Goal: Communication & Community: Participate in discussion

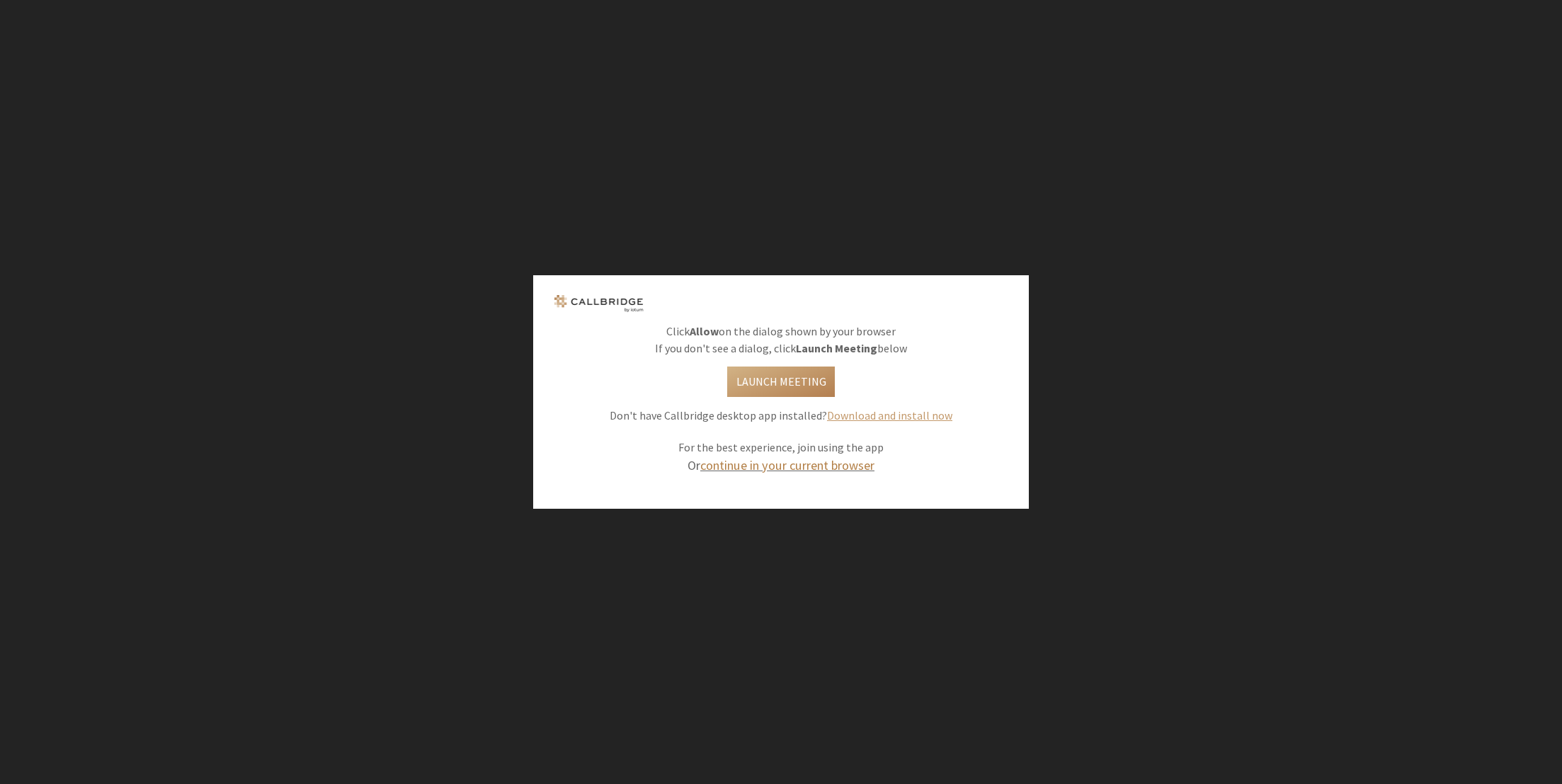
click at [838, 469] on link "continue in your current browser" at bounding box center [787, 466] width 174 height 16
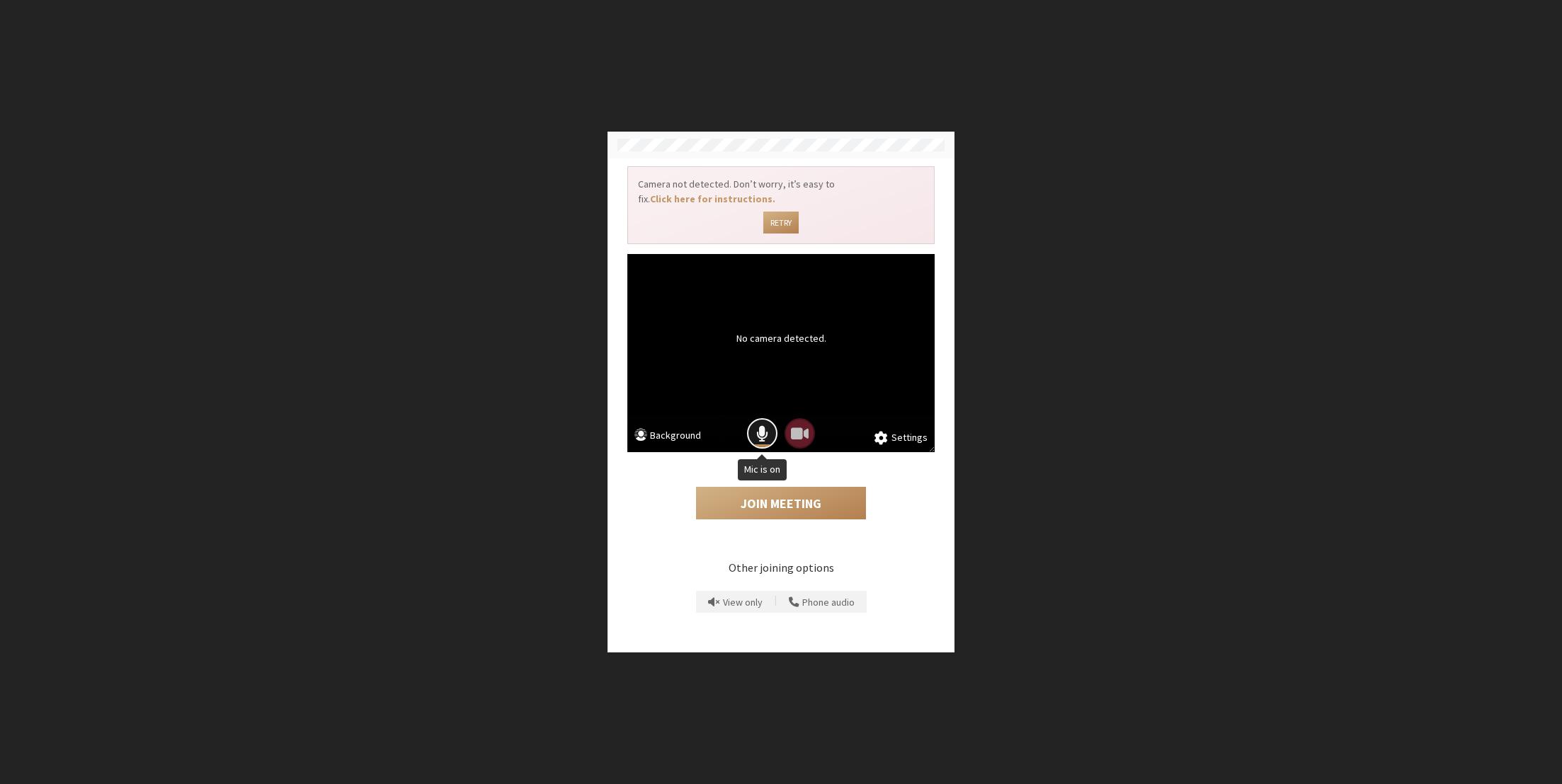
click at [766, 436] on span "Mic is on" at bounding box center [762, 433] width 12 height 19
click at [799, 499] on button "Join Meeting" at bounding box center [781, 503] width 170 height 33
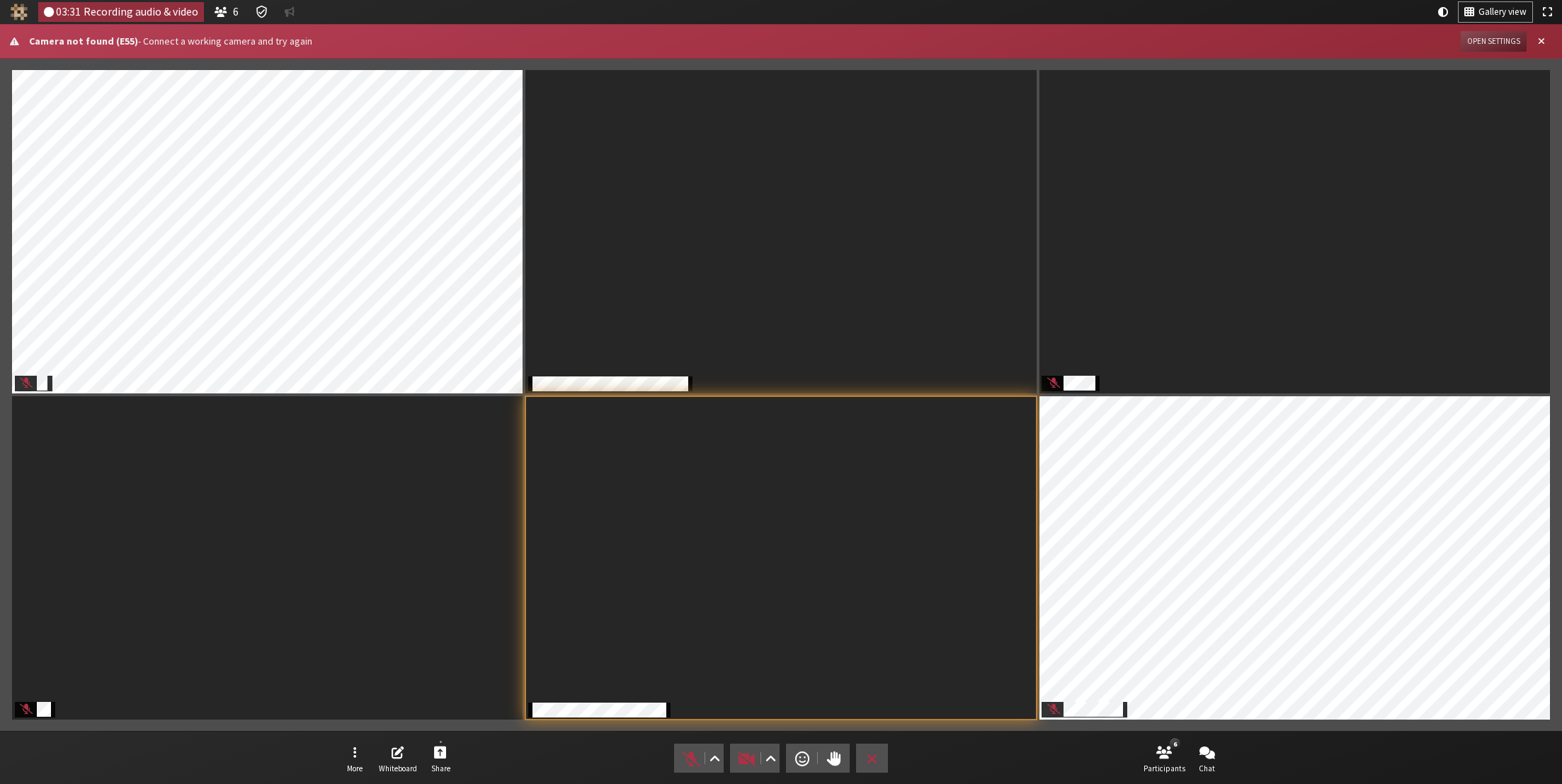
click at [1295, 757] on div "More Whiteboard Share Audio Video Send a reaction Raise hand Leave 6 Participan…" at bounding box center [781, 758] width 1562 height 54
click at [1210, 760] on span "Open chat" at bounding box center [1207, 752] width 16 height 16
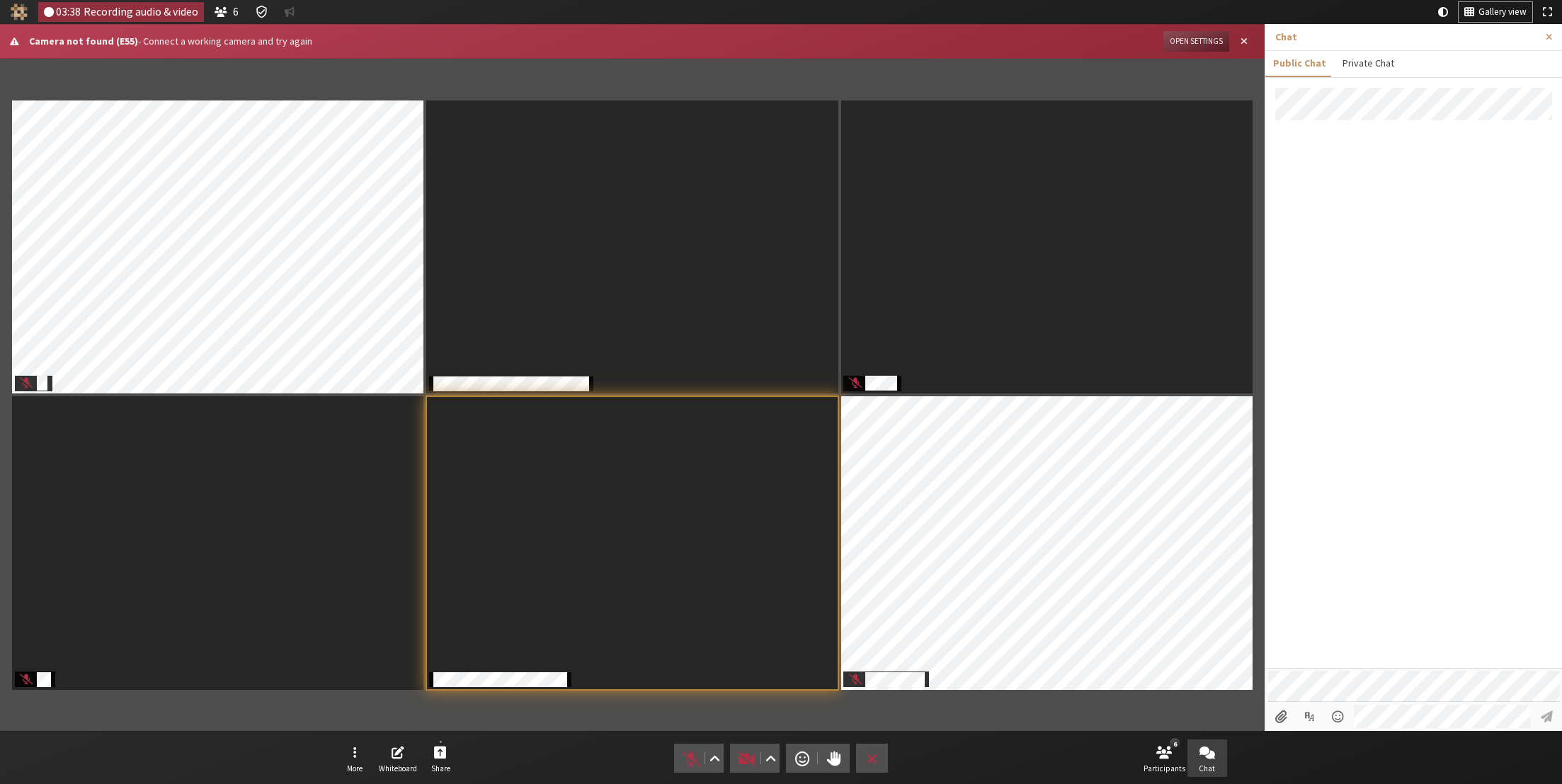
click at [1376, 53] on button "Private Chat" at bounding box center [1368, 63] width 67 height 25
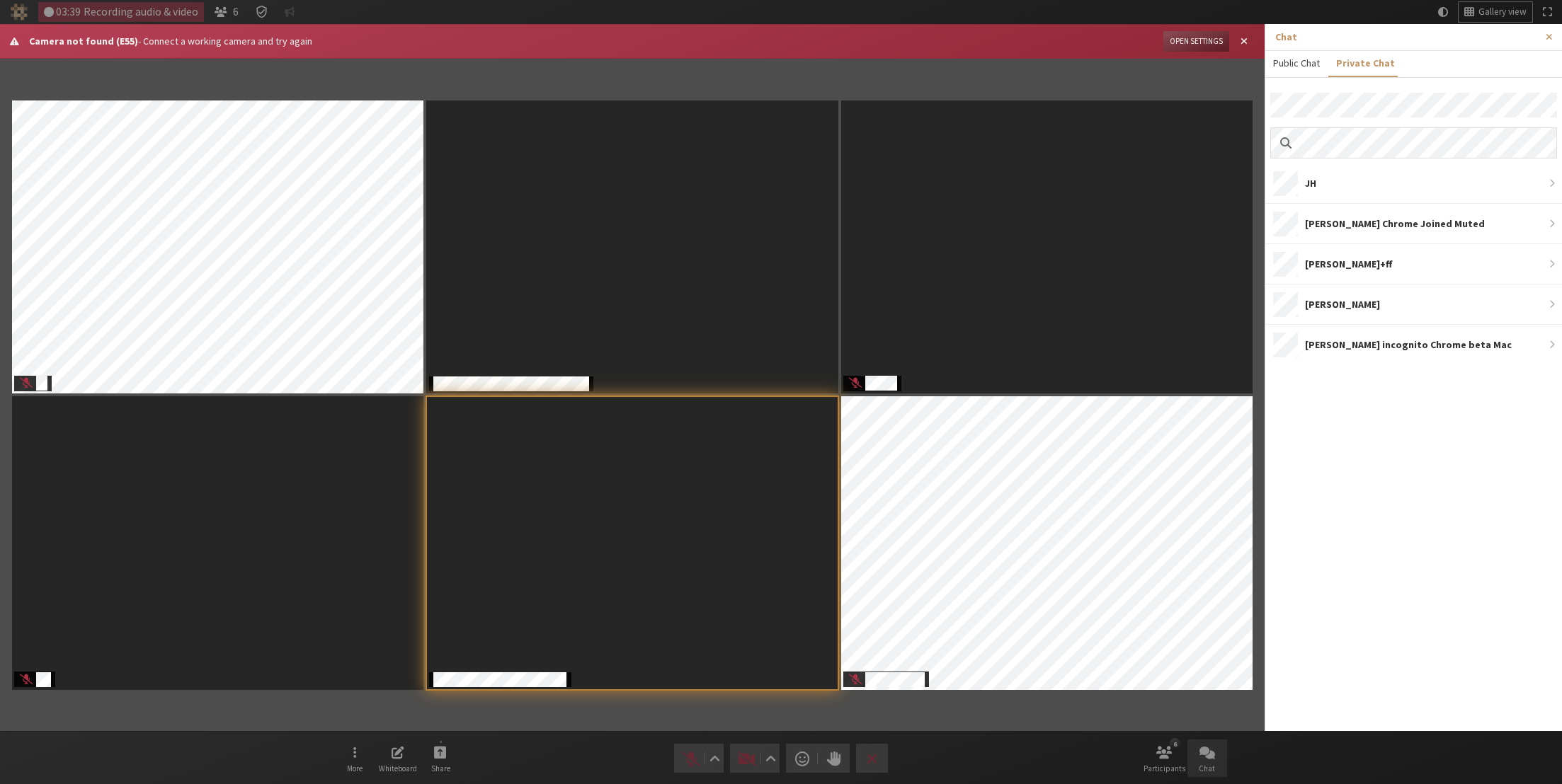
click at [1297, 58] on button "Public Chat" at bounding box center [1296, 63] width 62 height 25
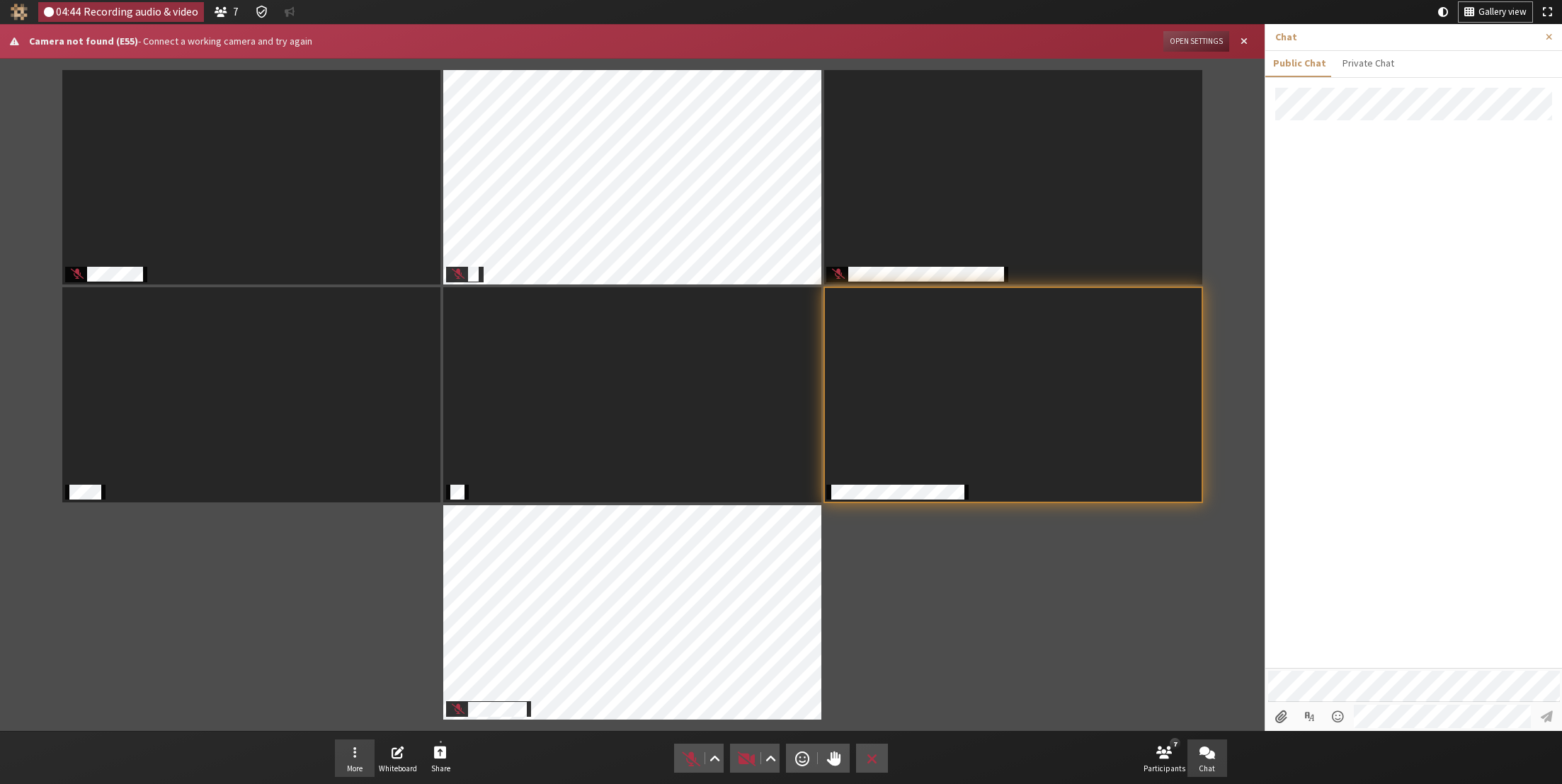
click at [361, 757] on button "More" at bounding box center [354, 758] width 40 height 38
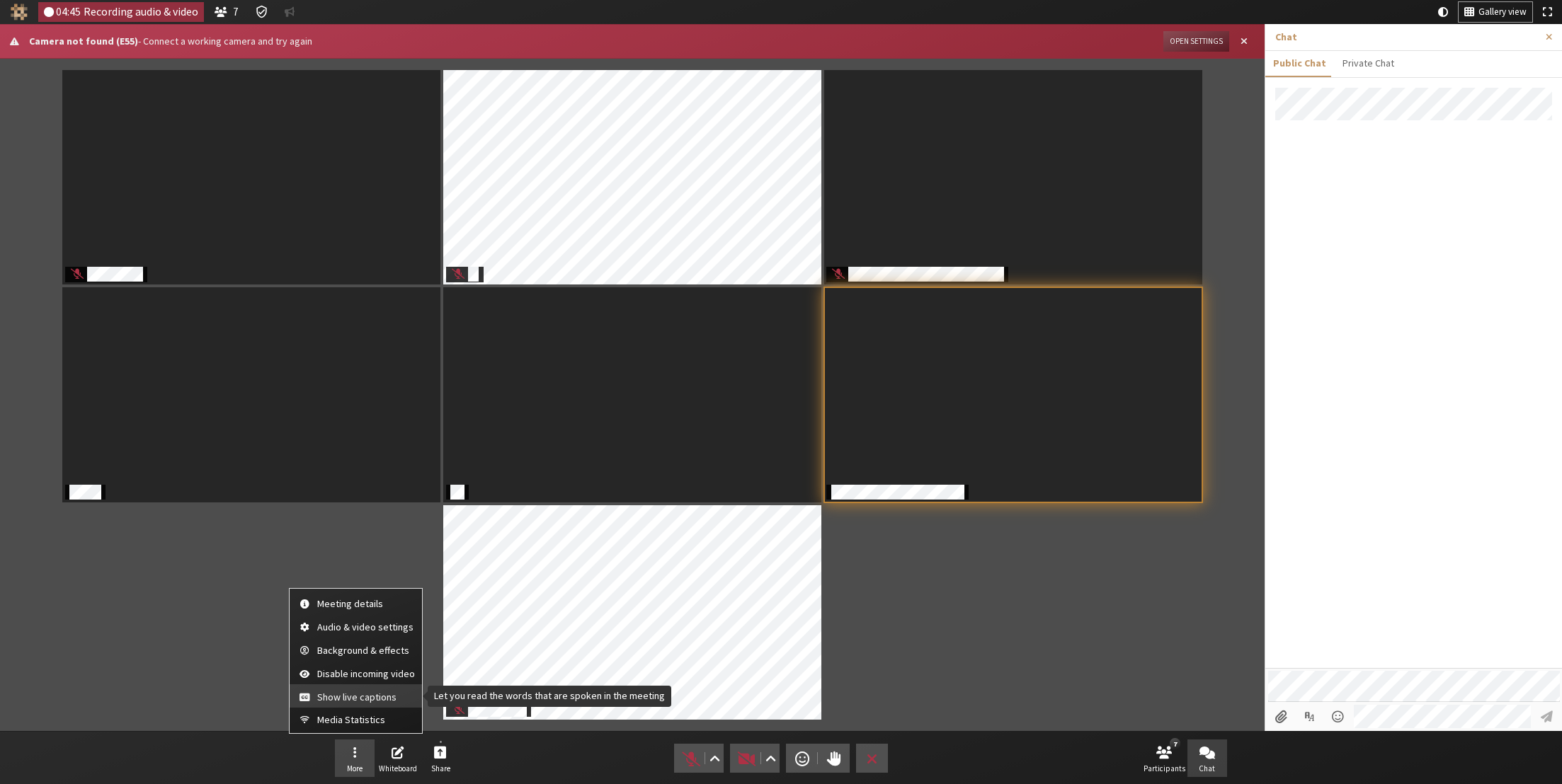
click at [336, 698] on span "Show live captions" at bounding box center [366, 697] width 98 height 10
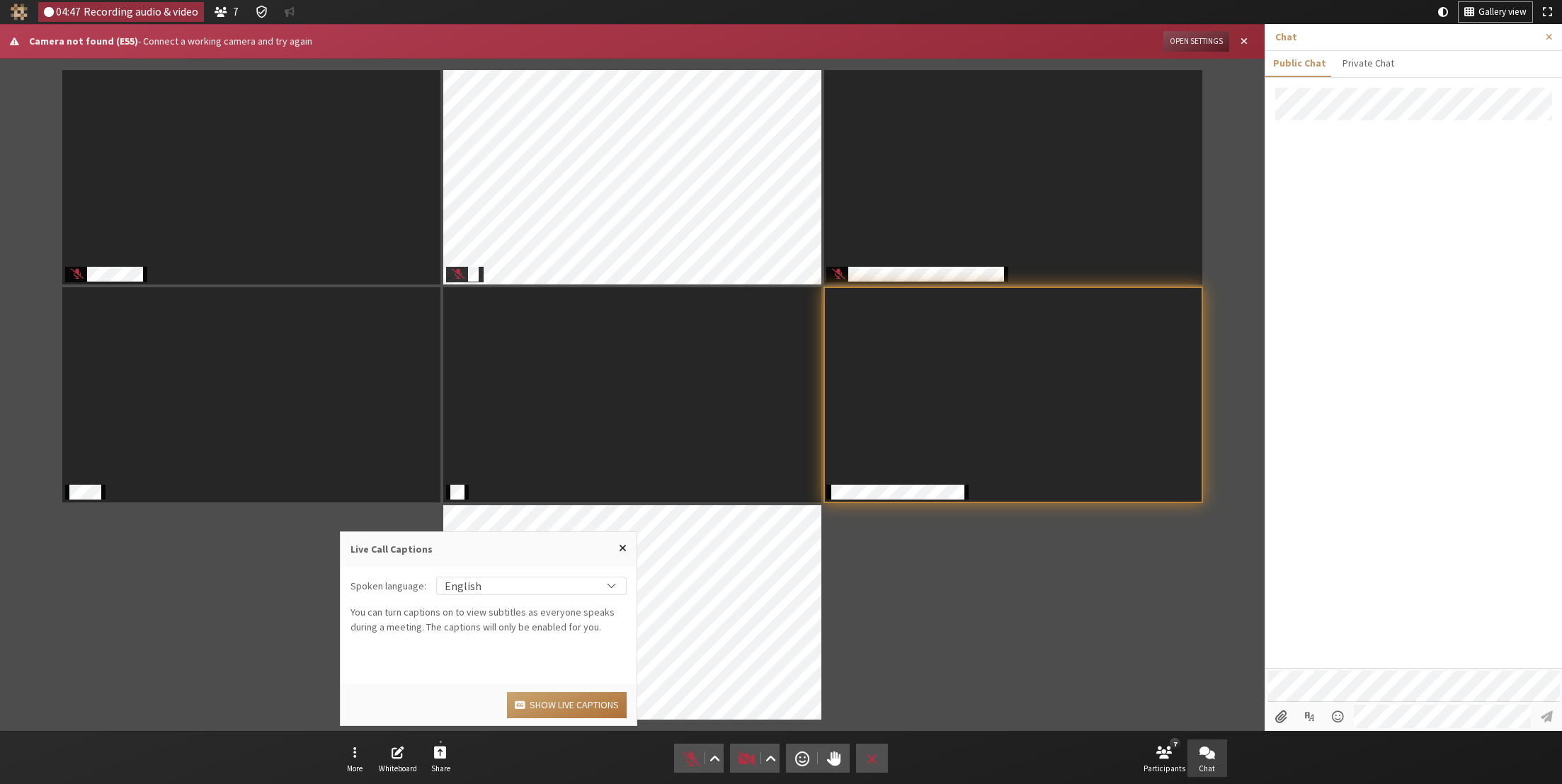
click at [562, 705] on button "Show live captions" at bounding box center [567, 705] width 120 height 26
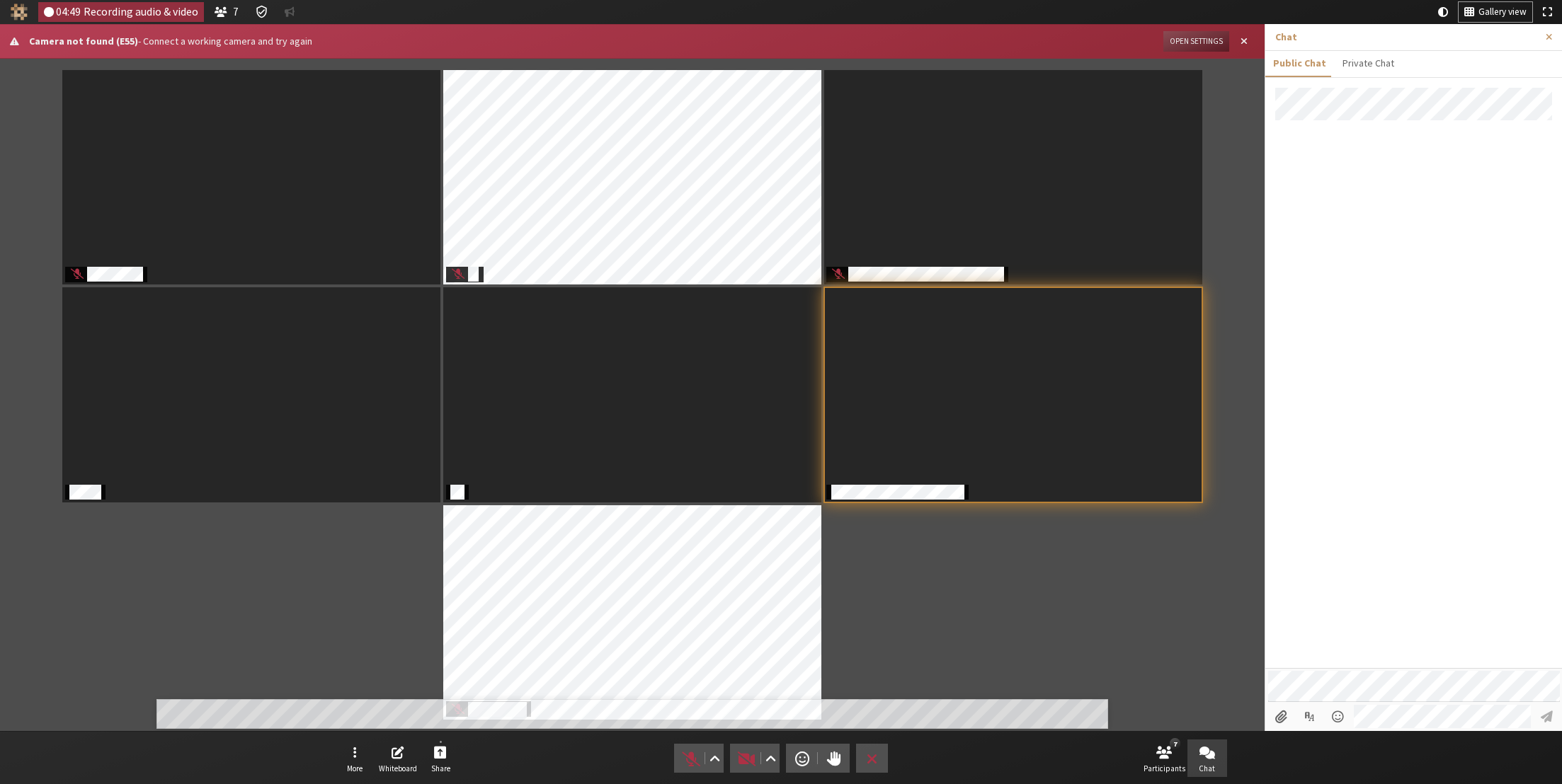
drag, startPoint x: 962, startPoint y: 620, endPoint x: 961, endPoint y: 614, distance: 6.1
click at [962, 619] on div "Participants" at bounding box center [632, 395] width 1244 height 652
click at [692, 763] on span "Unmute (⌘+Shift+A)" at bounding box center [691, 759] width 20 height 20
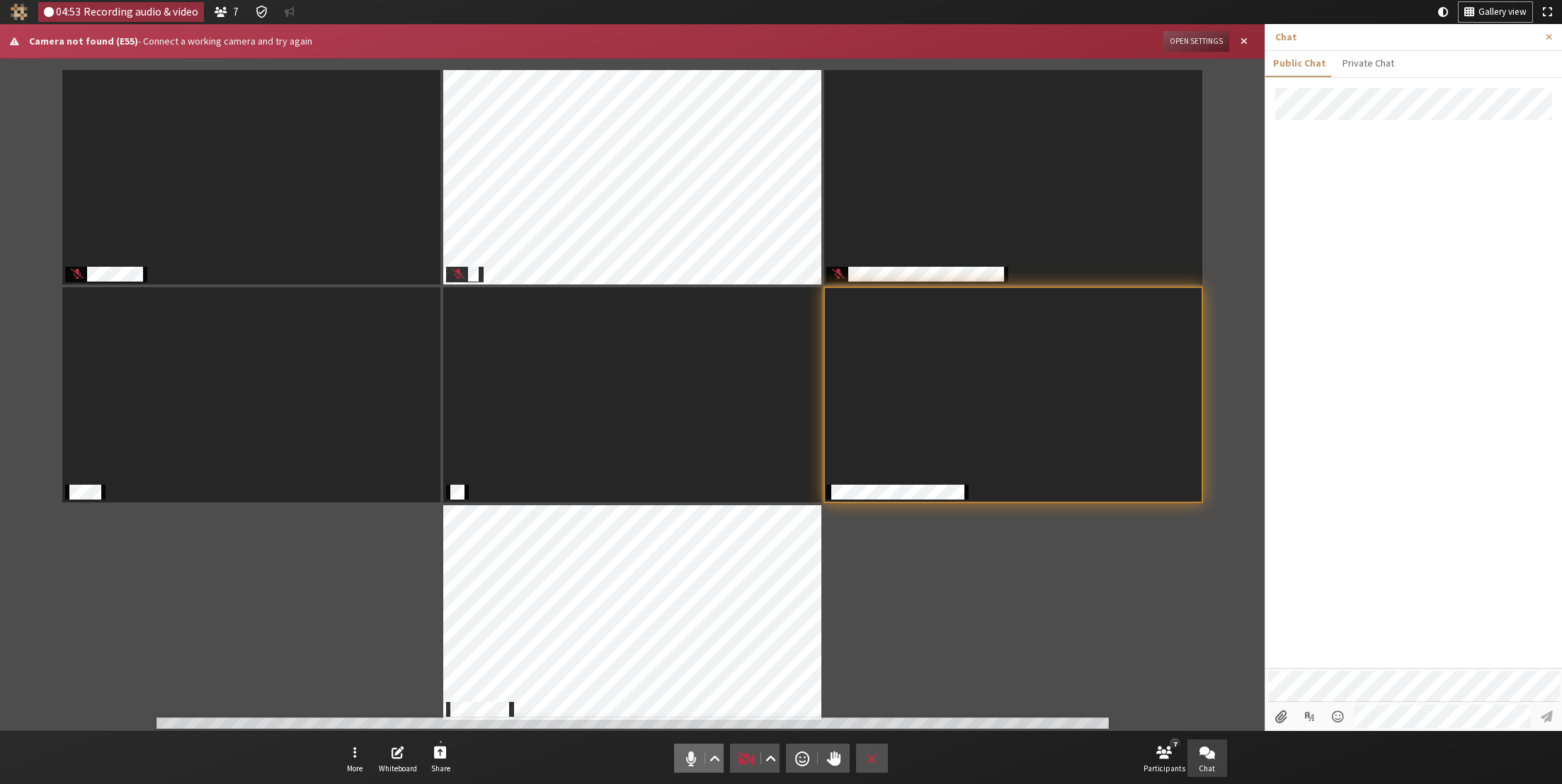
click at [689, 761] on span "Mute (⌘+Shift+A)" at bounding box center [691, 759] width 20 height 20
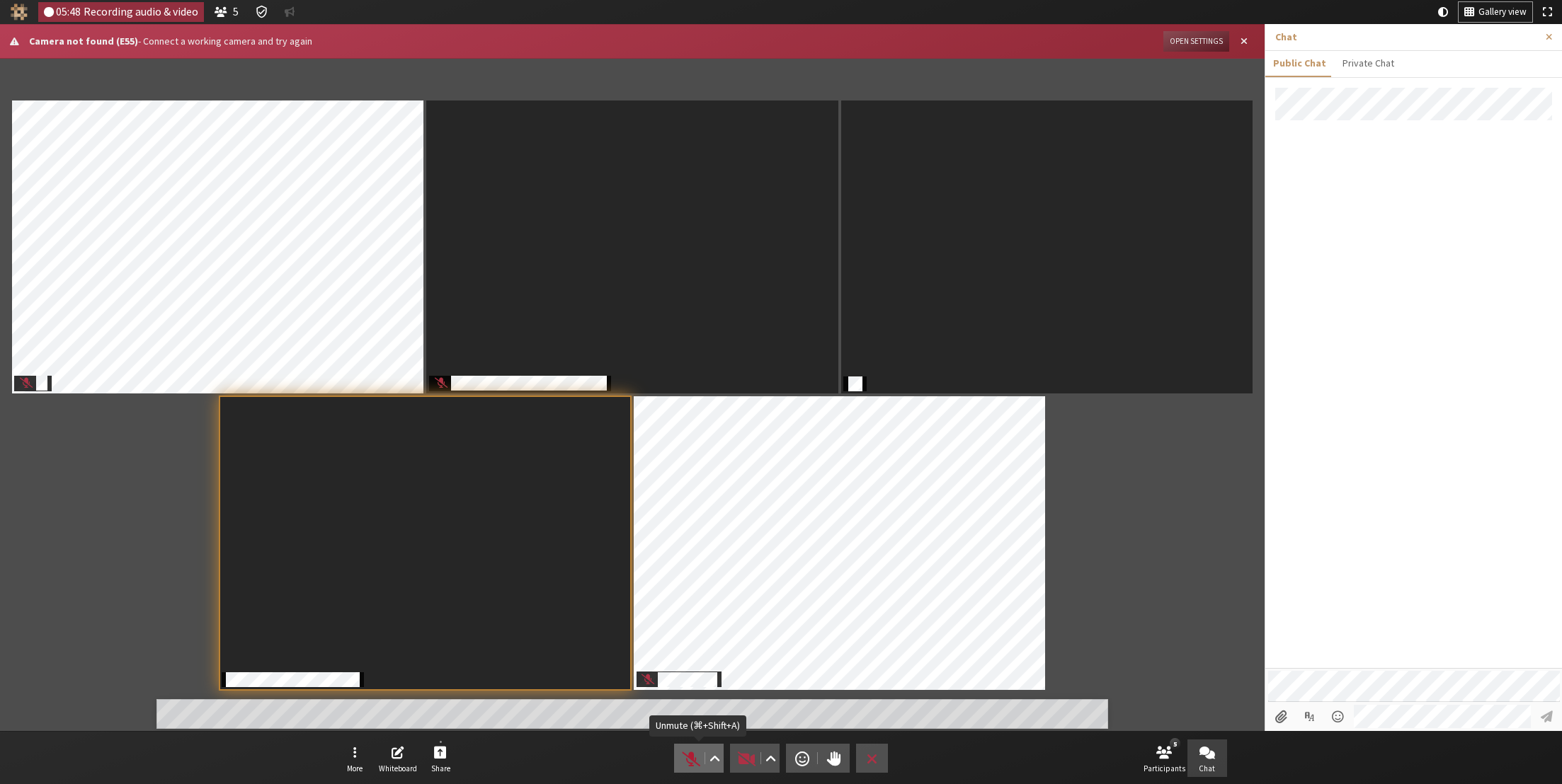
click at [689, 769] on button "Audio" at bounding box center [698, 758] width 49 height 29
click at [680, 754] on button "Audio" at bounding box center [698, 758] width 49 height 29
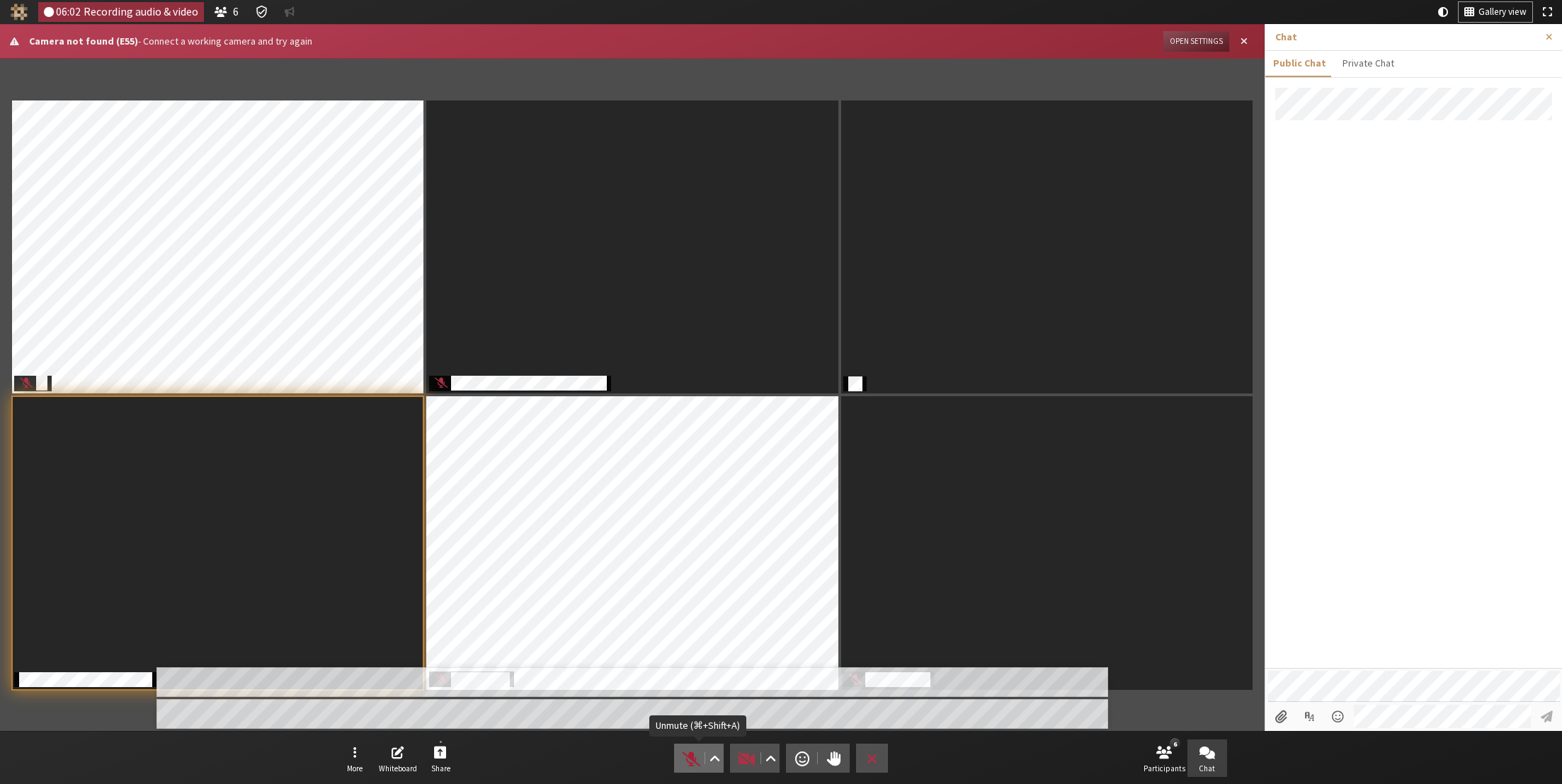
click at [684, 772] on button "Audio" at bounding box center [698, 758] width 49 height 29
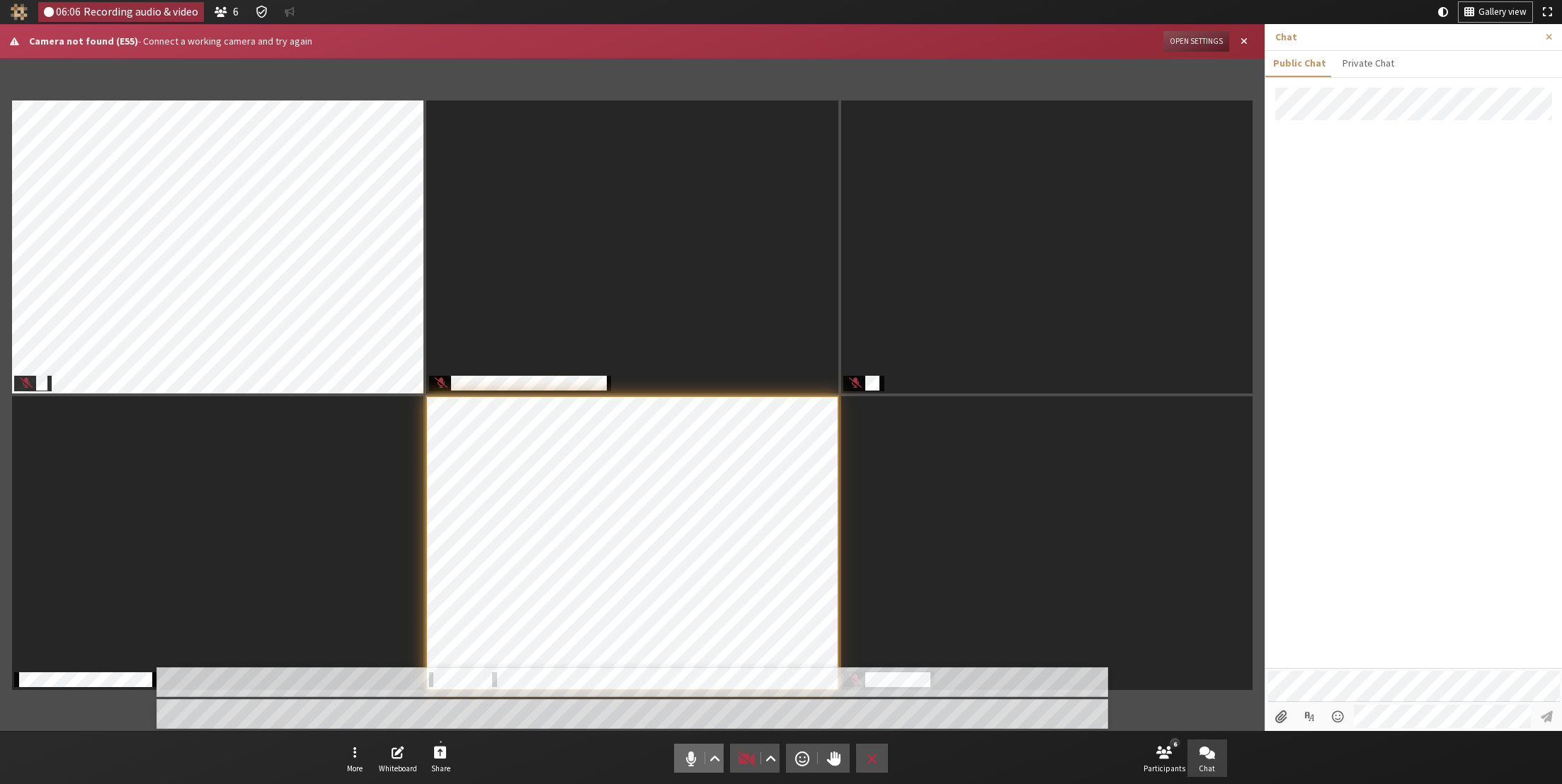
click at [686, 762] on span "Mute (⌘+Shift+A)" at bounding box center [691, 759] width 20 height 20
click at [1386, 703] on div at bounding box center [1413, 700] width 297 height 63
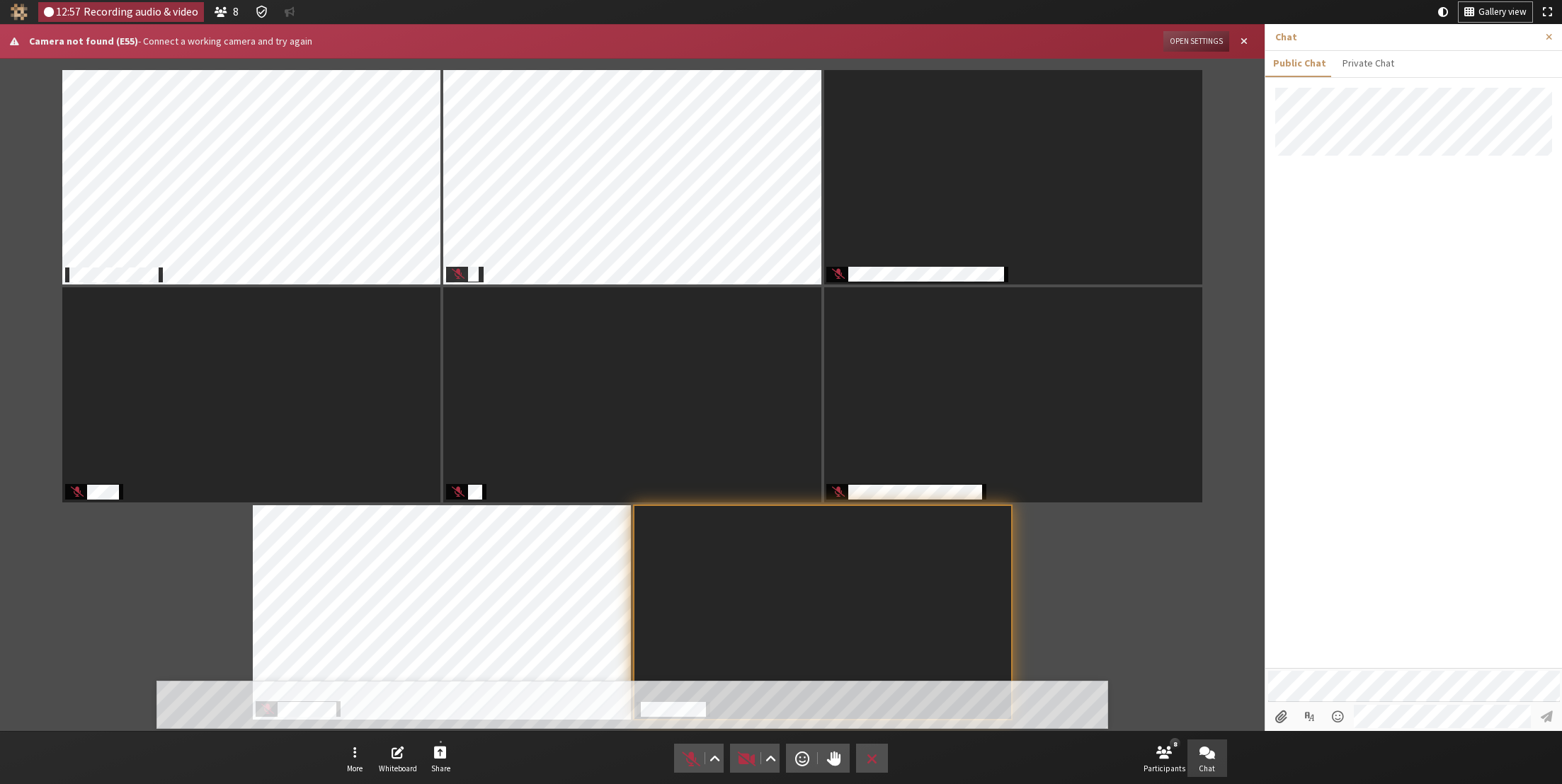
click at [1389, 317] on div at bounding box center [1413, 377] width 297 height 580
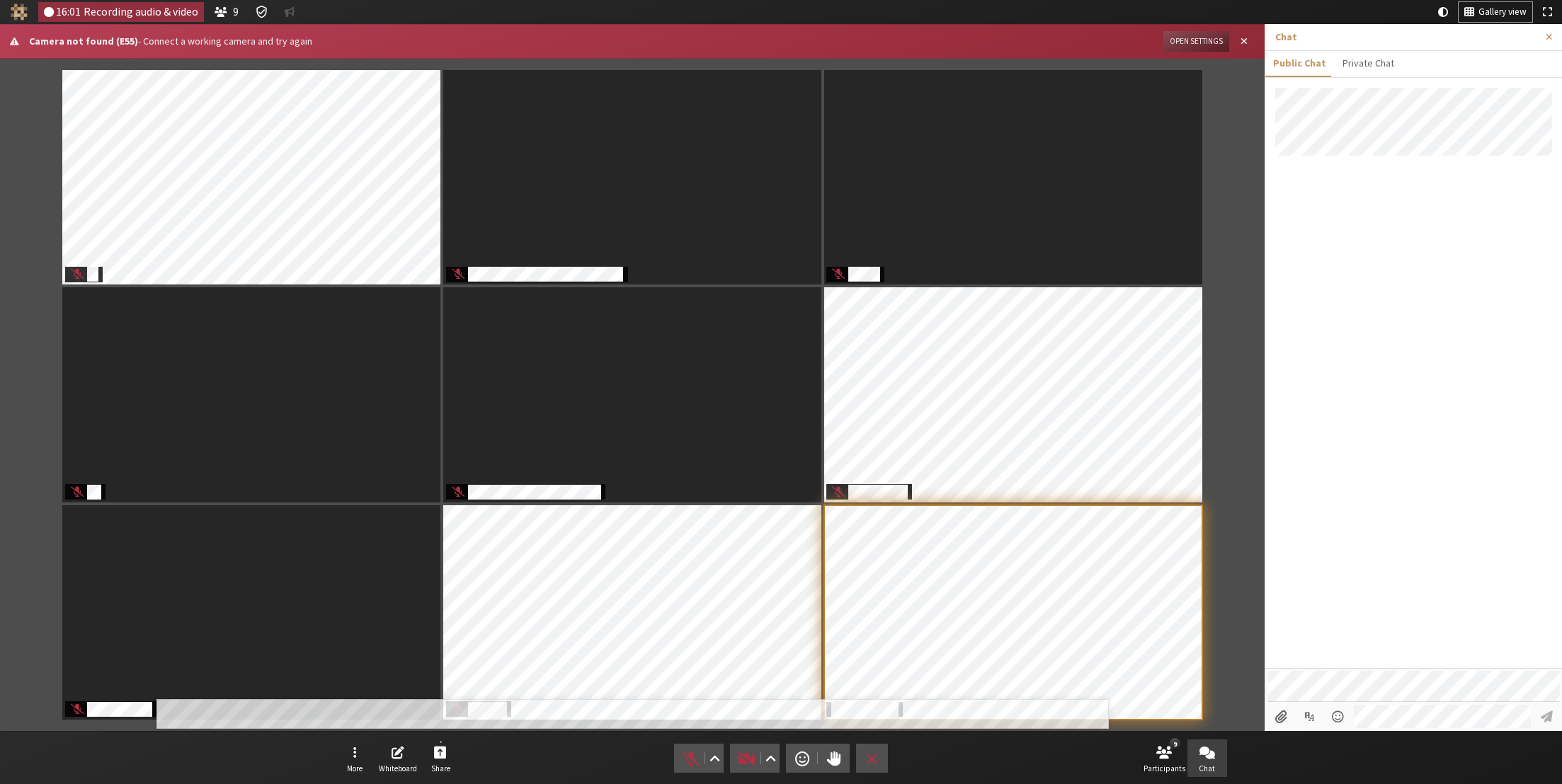
click at [1365, 448] on div at bounding box center [1413, 377] width 297 height 580
click at [1344, 497] on div at bounding box center [1413, 377] width 297 height 580
